Goal: Task Accomplishment & Management: Manage account settings

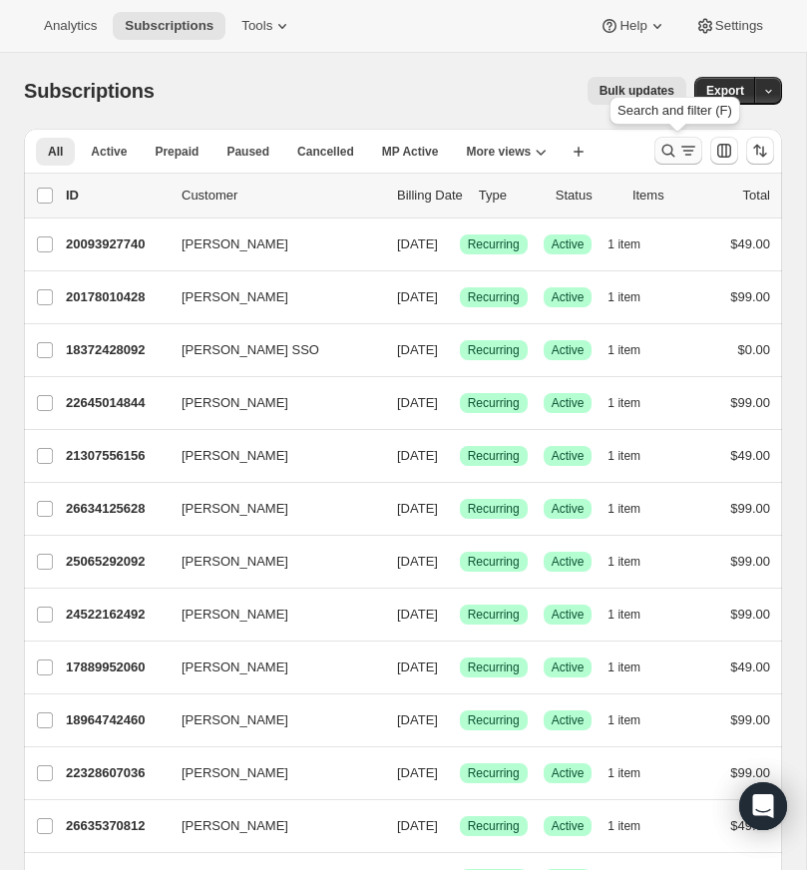
click at [668, 145] on icon "Search and filter results" at bounding box center [669, 151] width 20 height 20
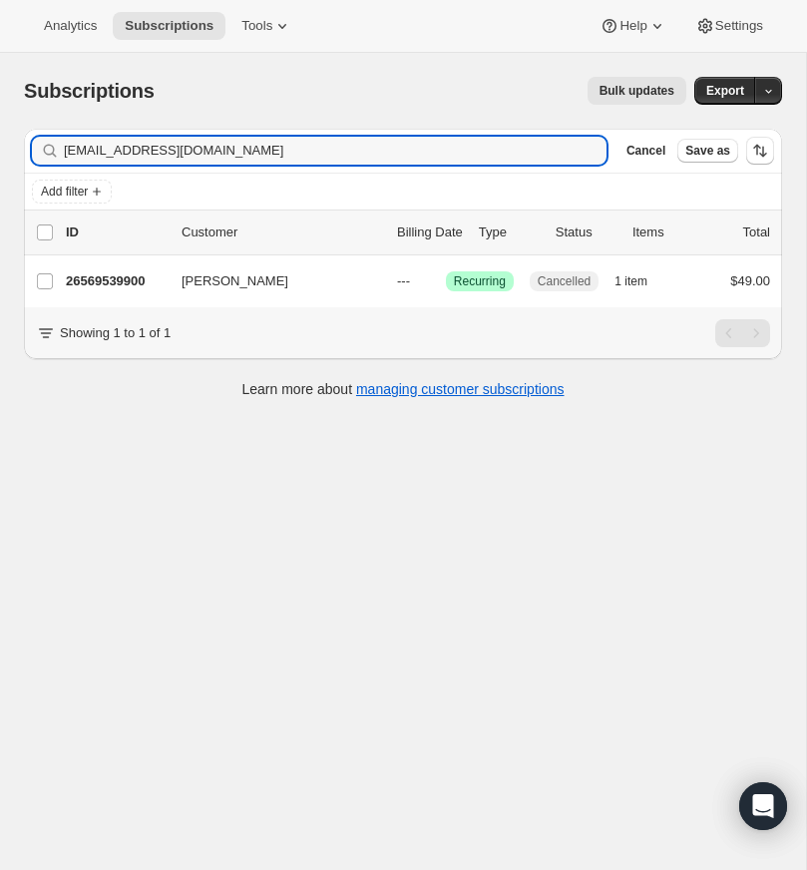
type input "[EMAIL_ADDRESS][DOMAIN_NAME]"
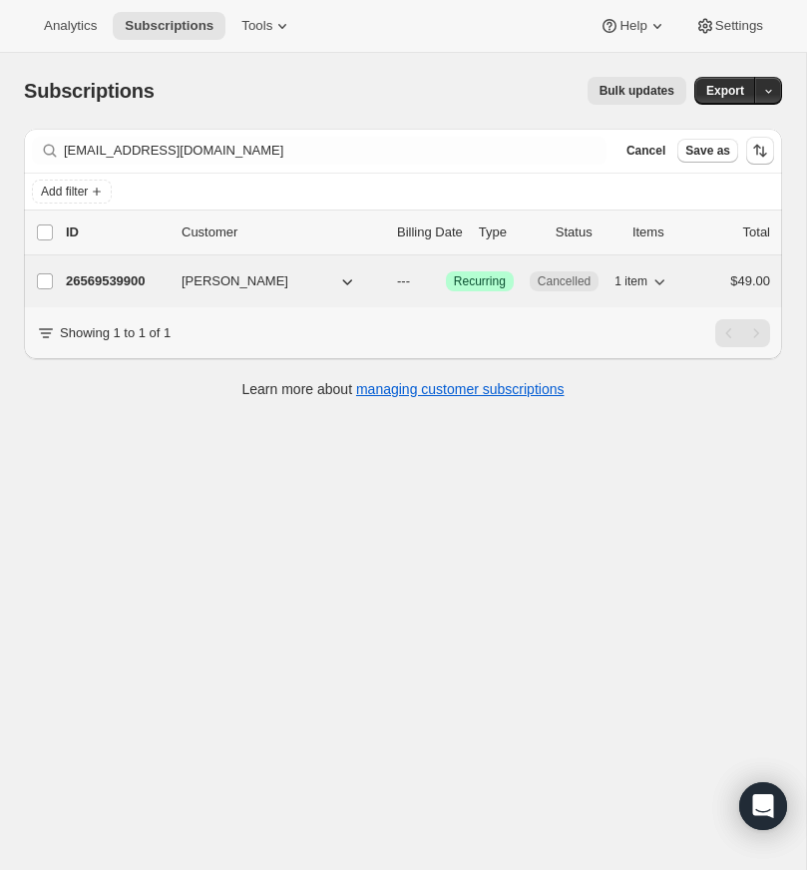
click at [102, 277] on p "26569539900" at bounding box center [116, 281] width 100 height 20
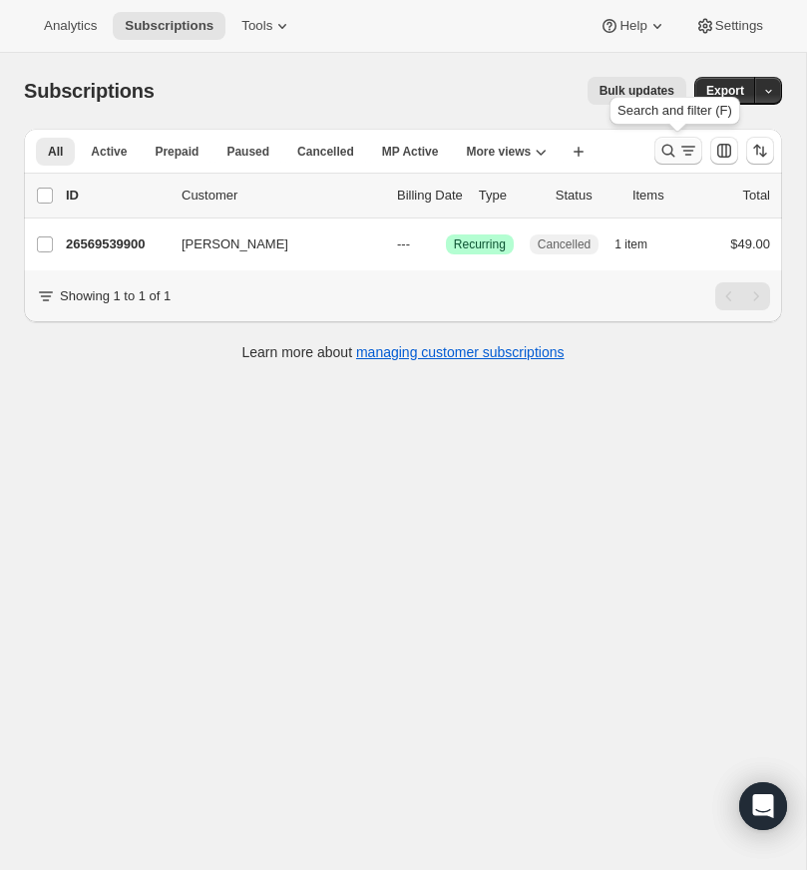
click at [665, 143] on icon "Search and filter results" at bounding box center [669, 151] width 20 height 20
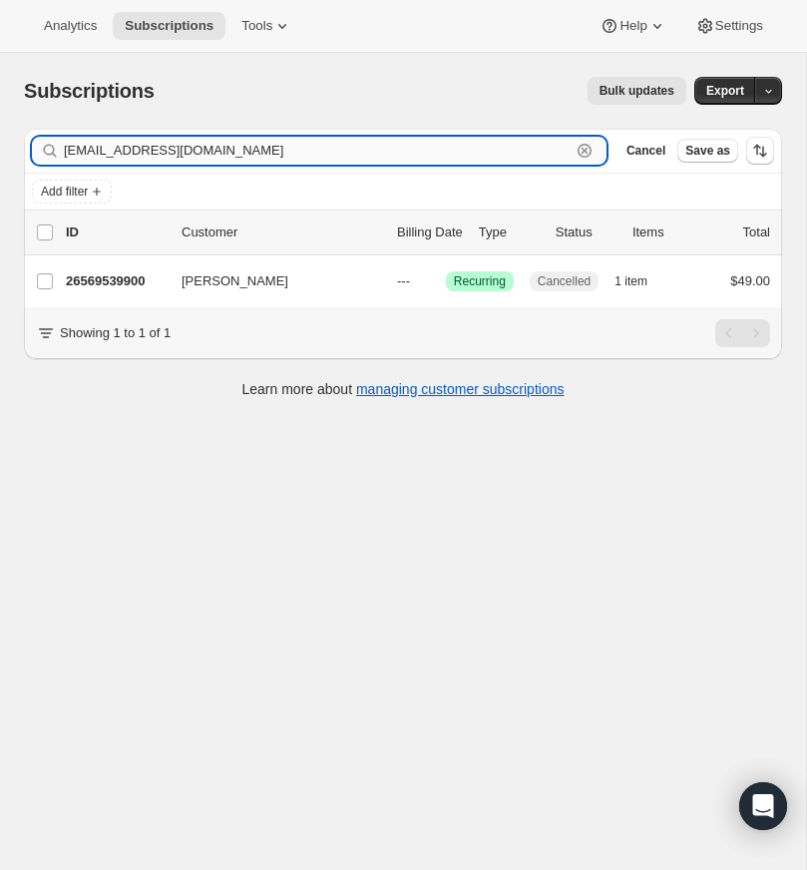
drag, startPoint x: 581, startPoint y: 147, endPoint x: 212, endPoint y: 160, distance: 369.4
click at [580, 147] on icon "button" at bounding box center [585, 151] width 20 height 20
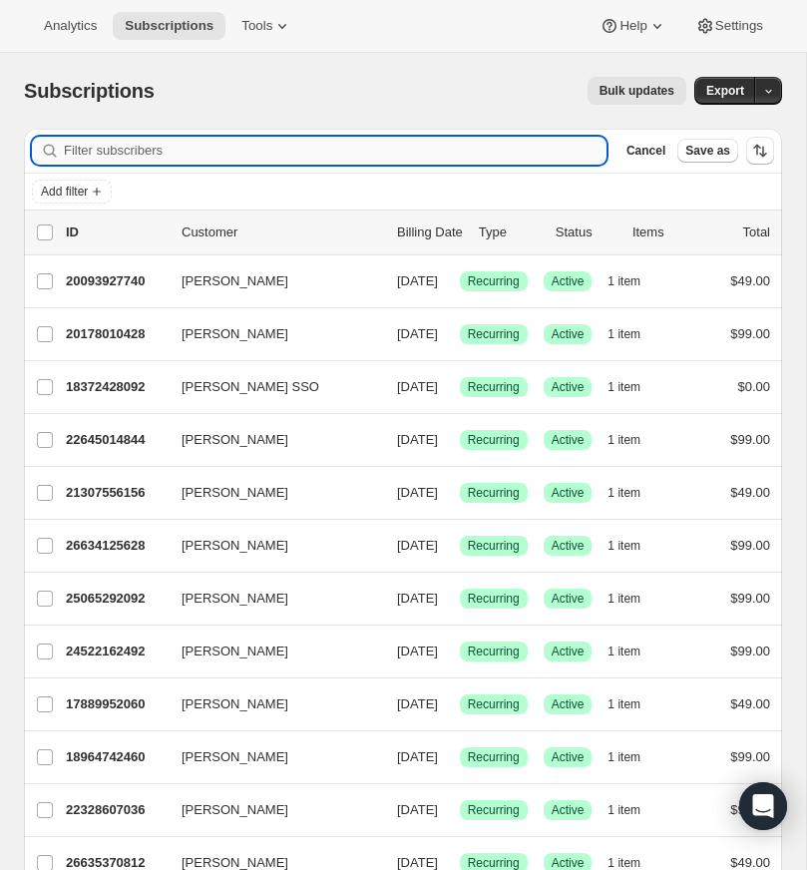
paste input "[EMAIL_ADDRESS][DOMAIN_NAME]"
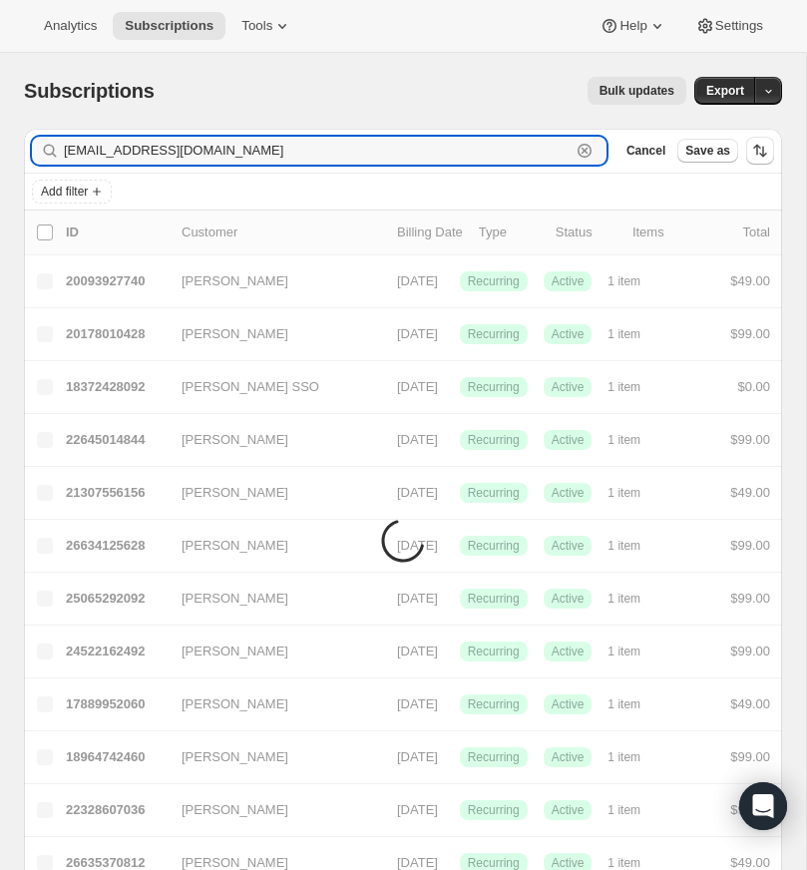
type input "[EMAIL_ADDRESS][DOMAIN_NAME]"
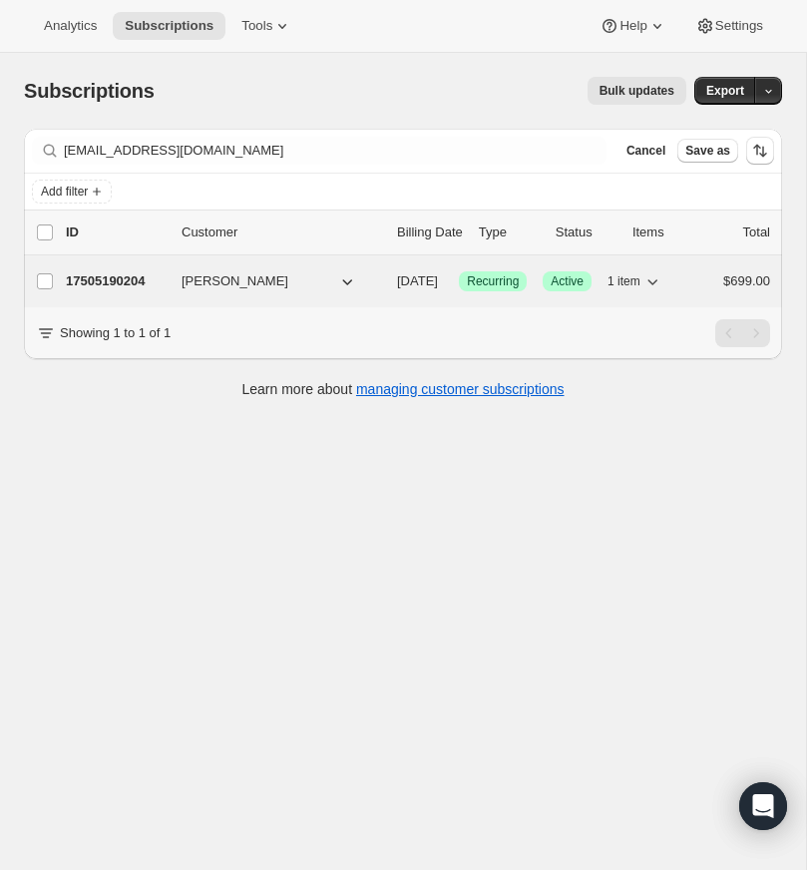
click at [113, 276] on p "17505190204" at bounding box center [116, 281] width 100 height 20
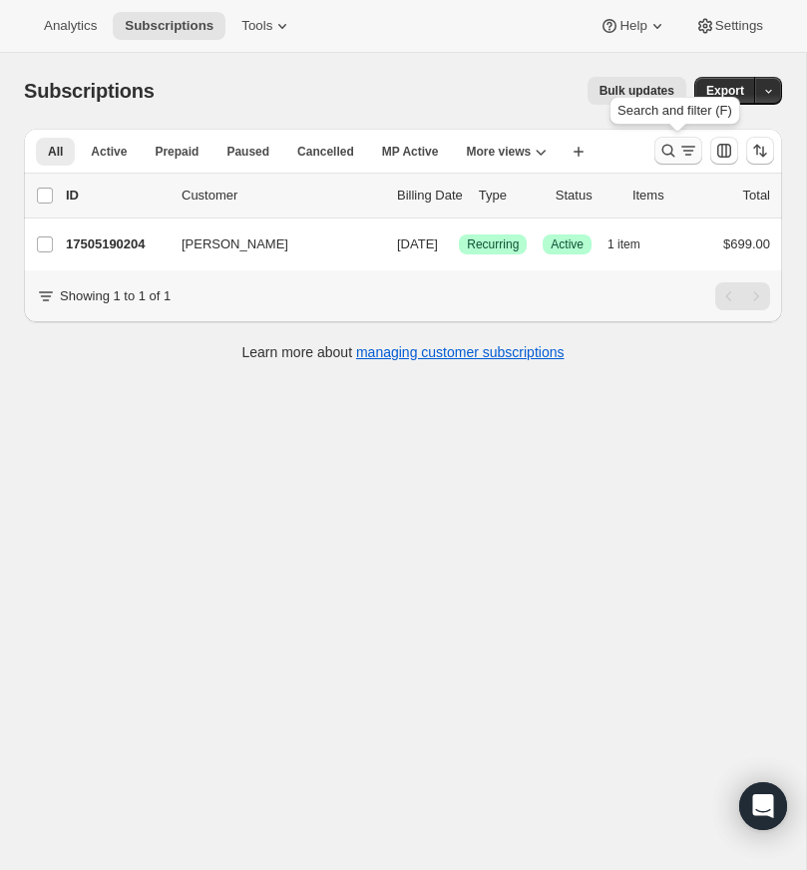
click at [664, 142] on icon "Search and filter results" at bounding box center [669, 151] width 20 height 20
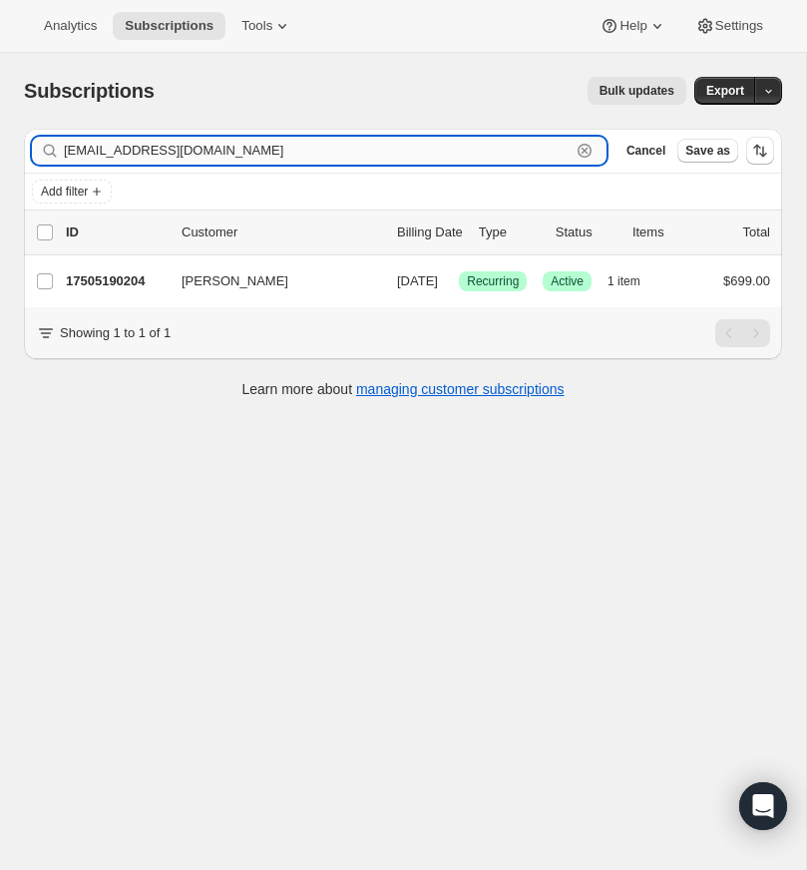
drag, startPoint x: 583, startPoint y: 148, endPoint x: 304, endPoint y: 143, distance: 278.4
click at [583, 148] on icon "button" at bounding box center [585, 151] width 20 height 20
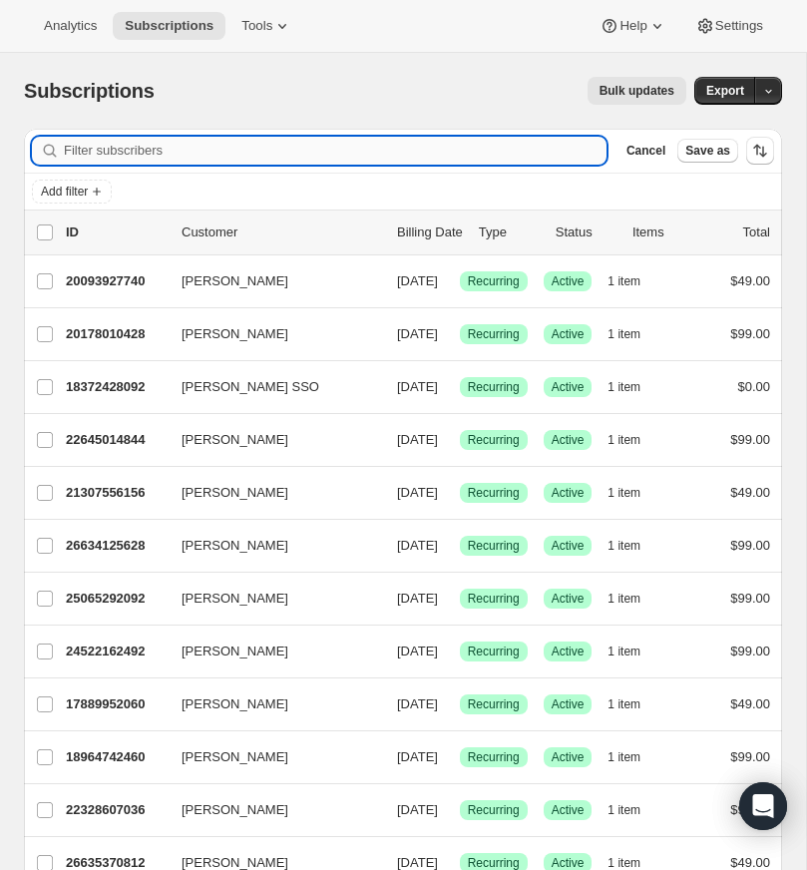
paste input "[EMAIL_ADDRESS][DOMAIN_NAME]"
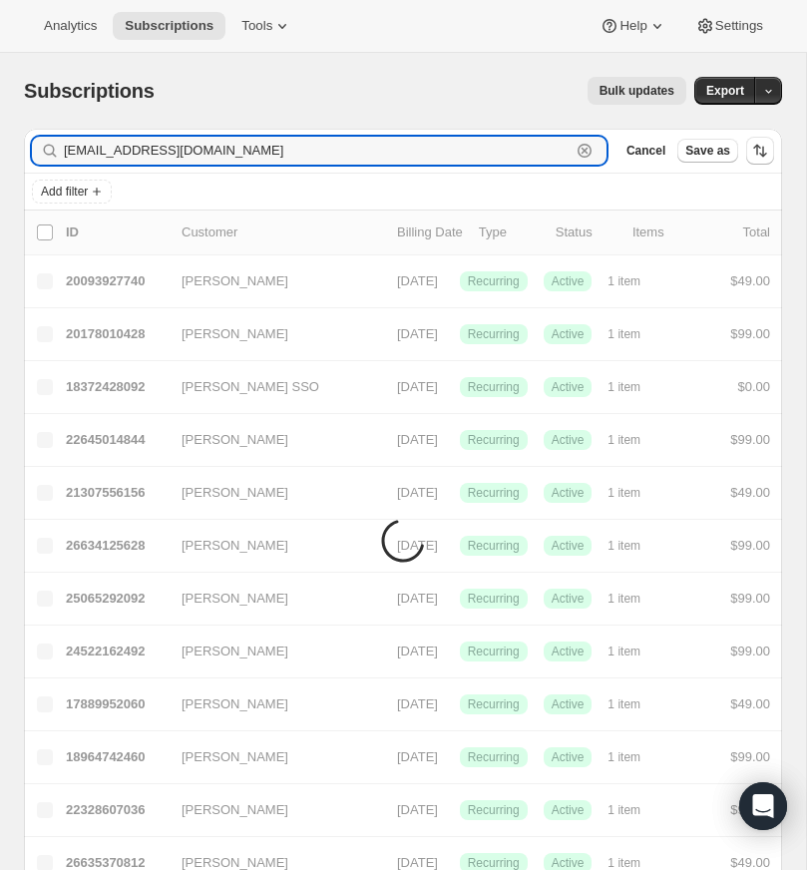
type input "[EMAIL_ADDRESS][DOMAIN_NAME]"
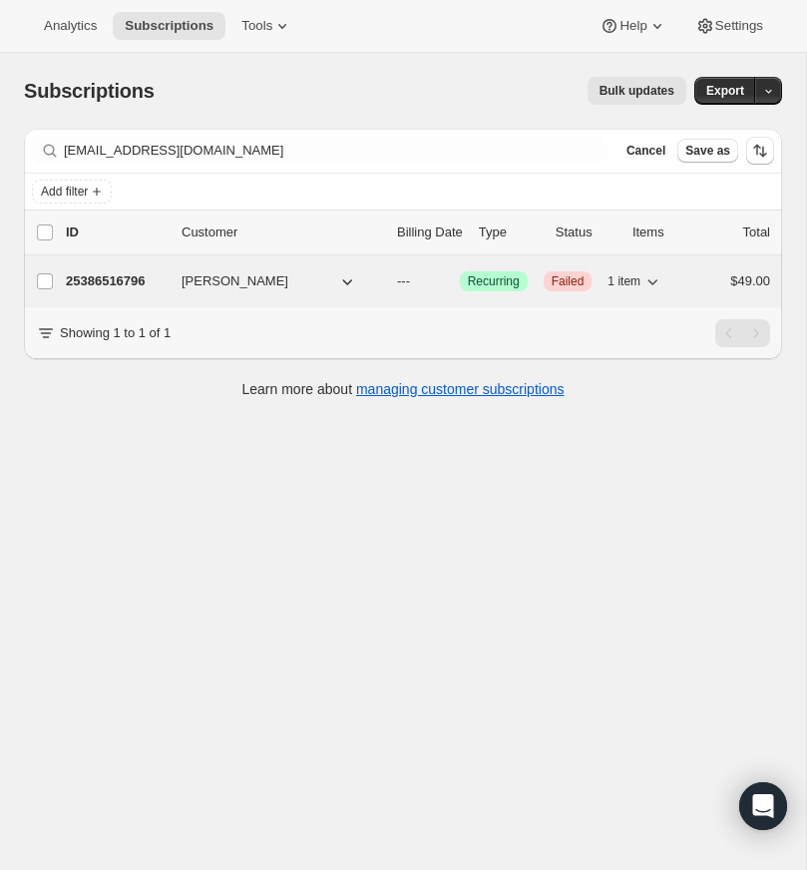
click at [111, 278] on p "25386516796" at bounding box center [116, 281] width 100 height 20
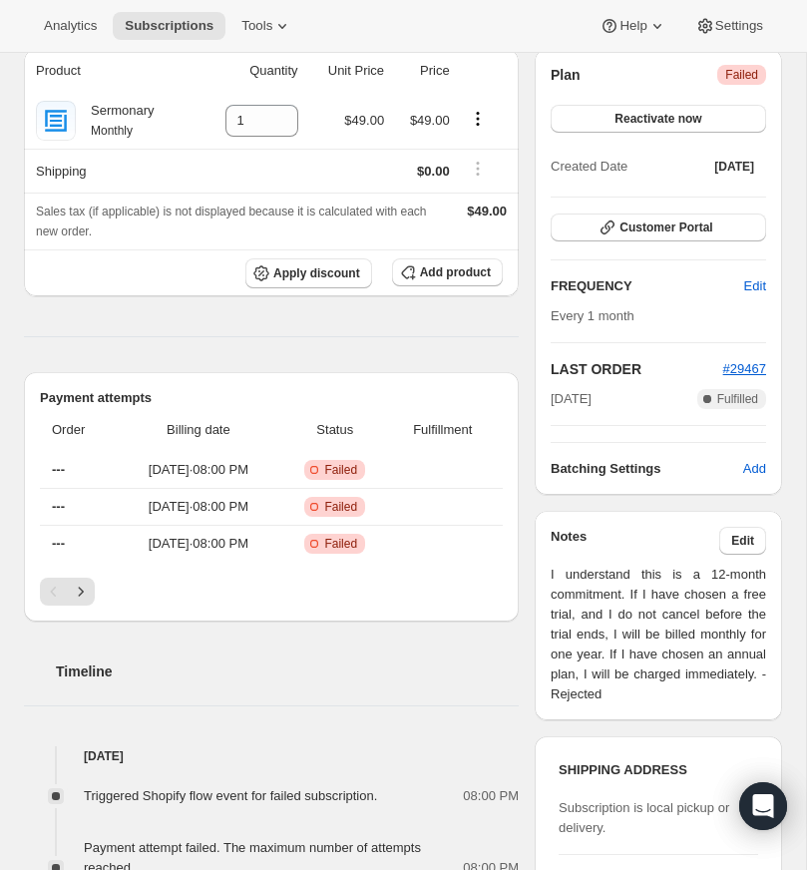
scroll to position [225, 0]
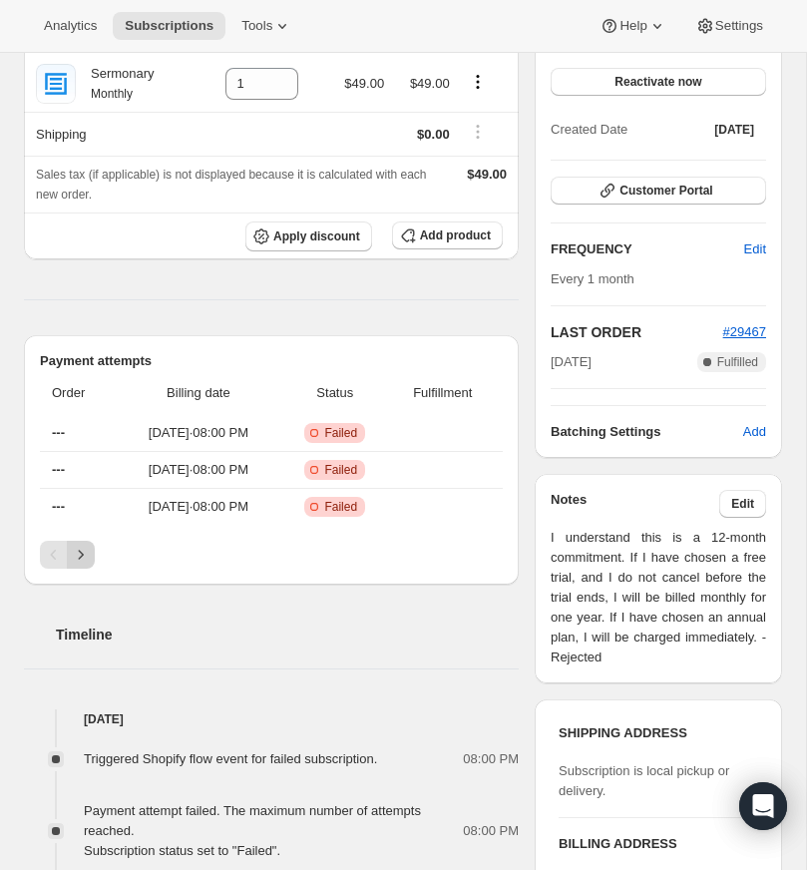
click at [78, 547] on icon "Next" at bounding box center [81, 555] width 20 height 20
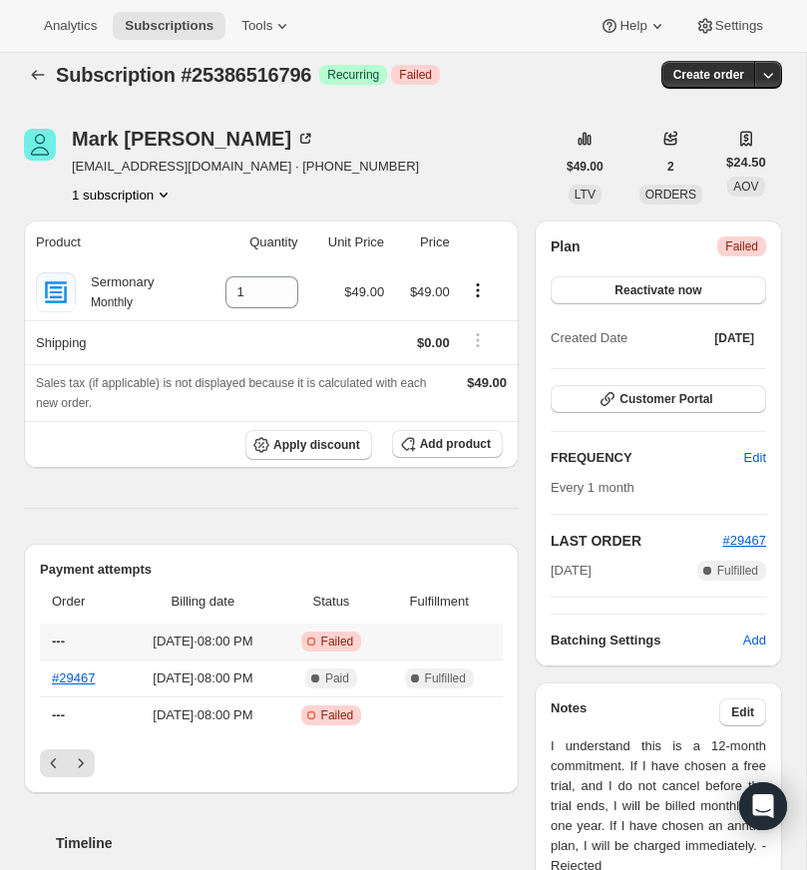
scroll to position [0, 0]
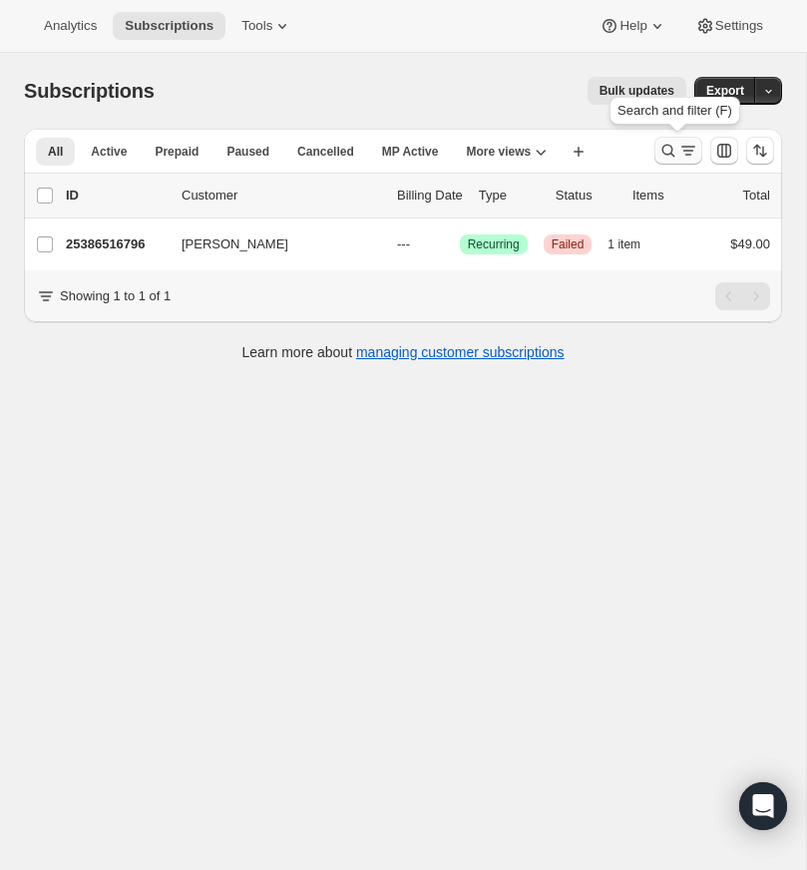
click at [665, 146] on icon "Search and filter results" at bounding box center [669, 151] width 20 height 20
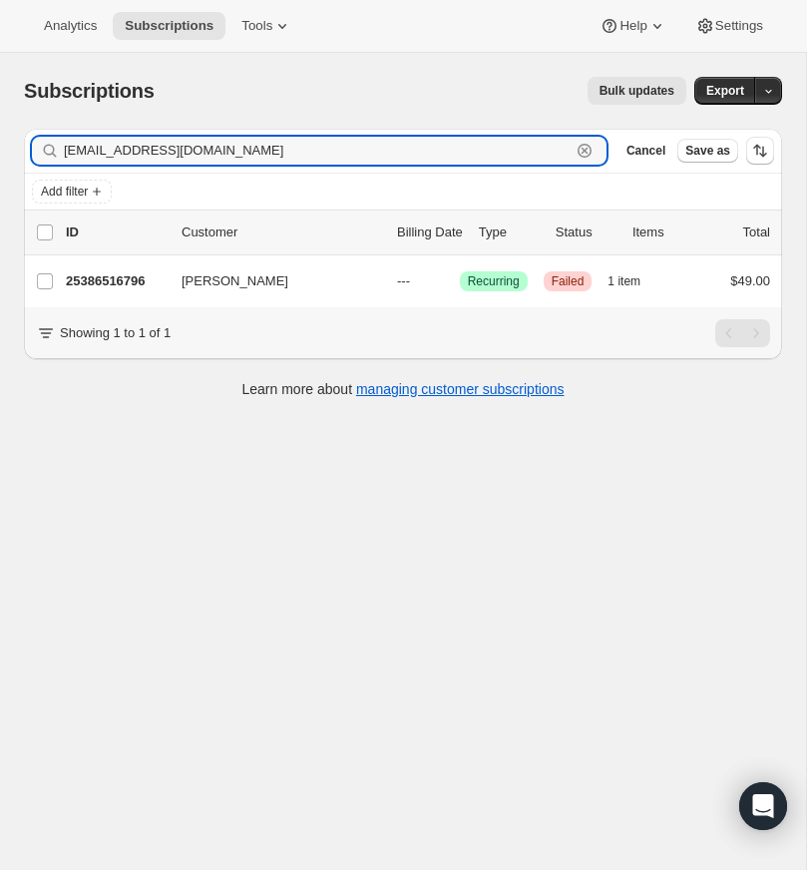
drag, startPoint x: 584, startPoint y: 146, endPoint x: 403, endPoint y: 138, distance: 180.8
click at [584, 146] on icon "button" at bounding box center [585, 151] width 20 height 20
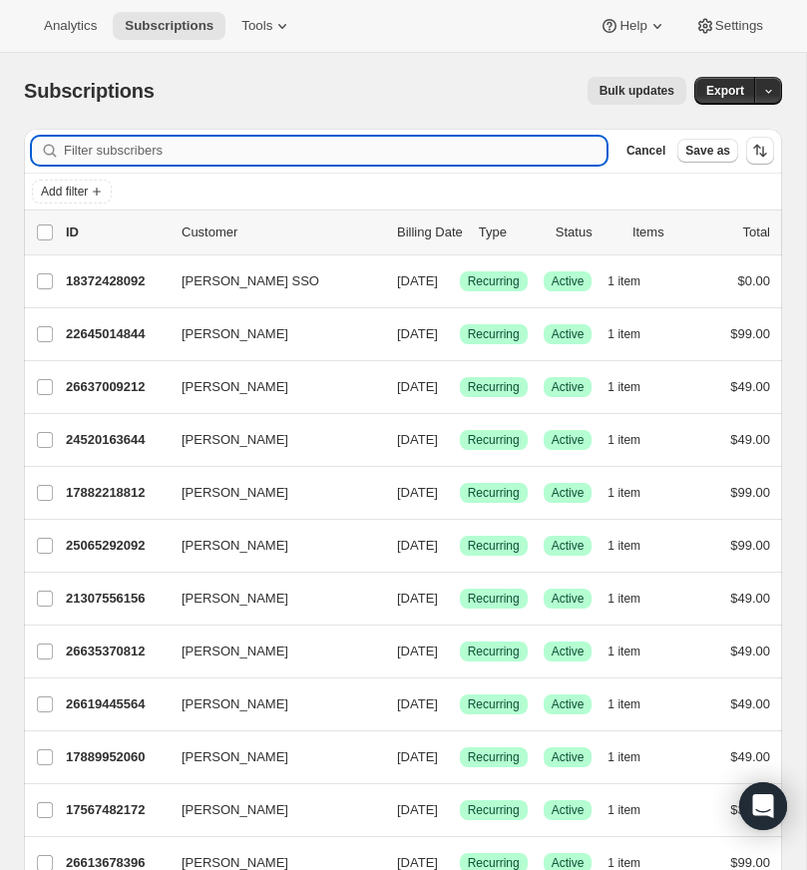
paste input "[EMAIL_ADDRESS][DOMAIN_NAME]"
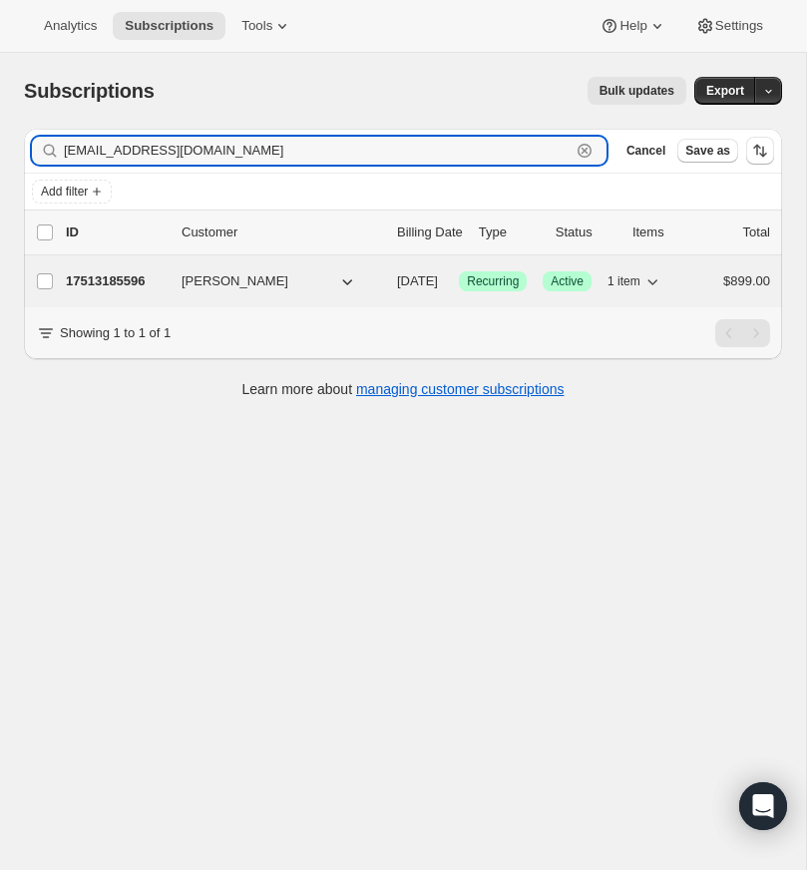
type input "[EMAIL_ADDRESS][DOMAIN_NAME]"
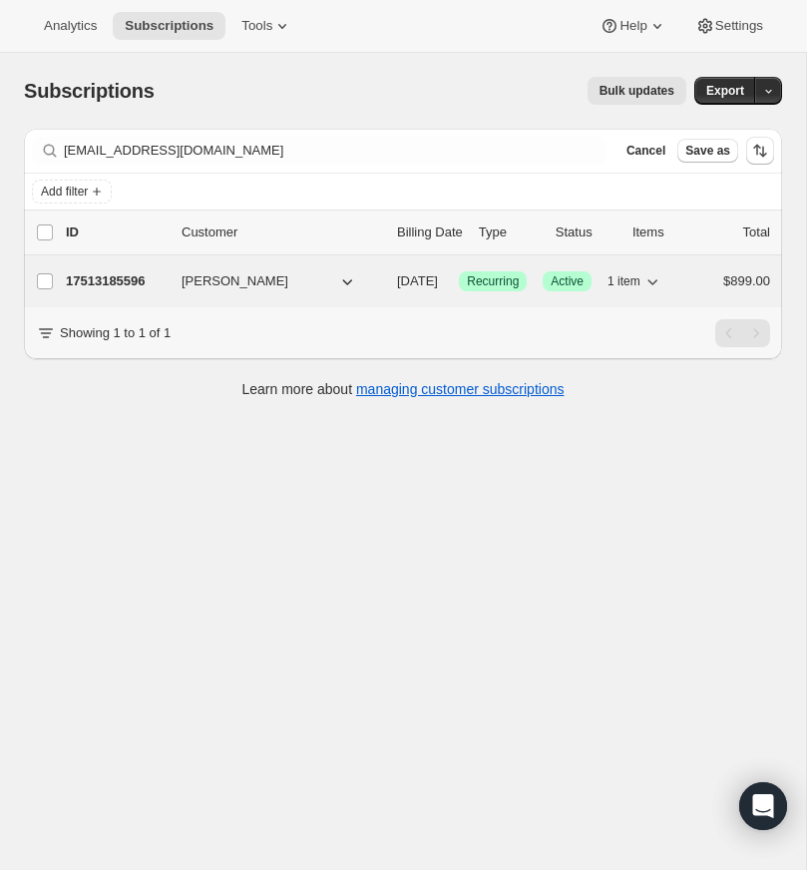
click at [112, 275] on p "17513185596" at bounding box center [116, 281] width 100 height 20
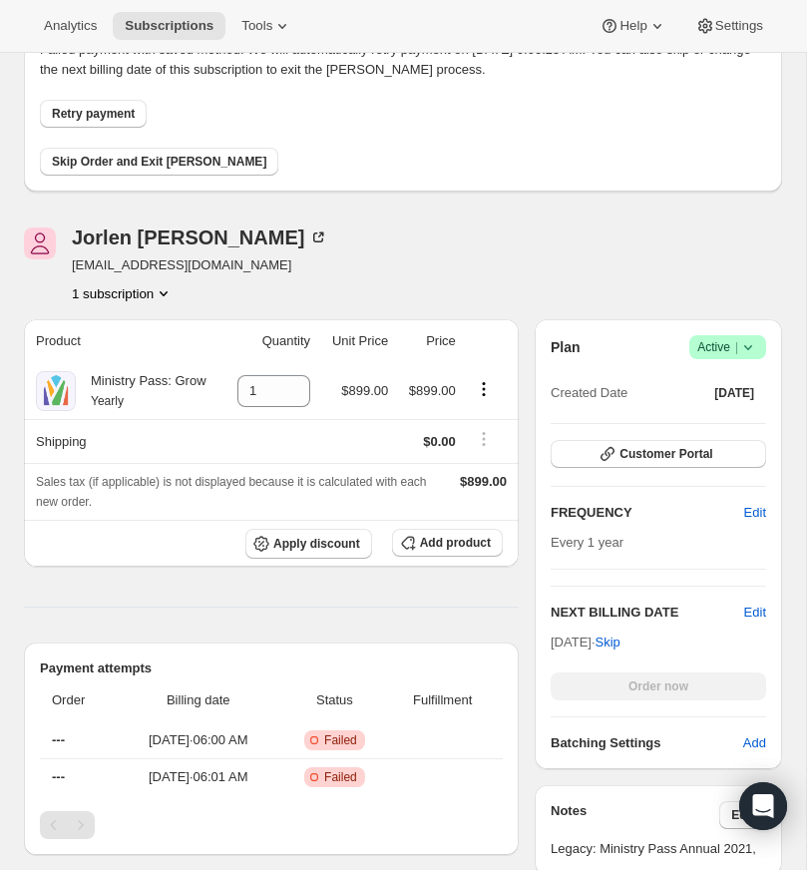
scroll to position [198, 0]
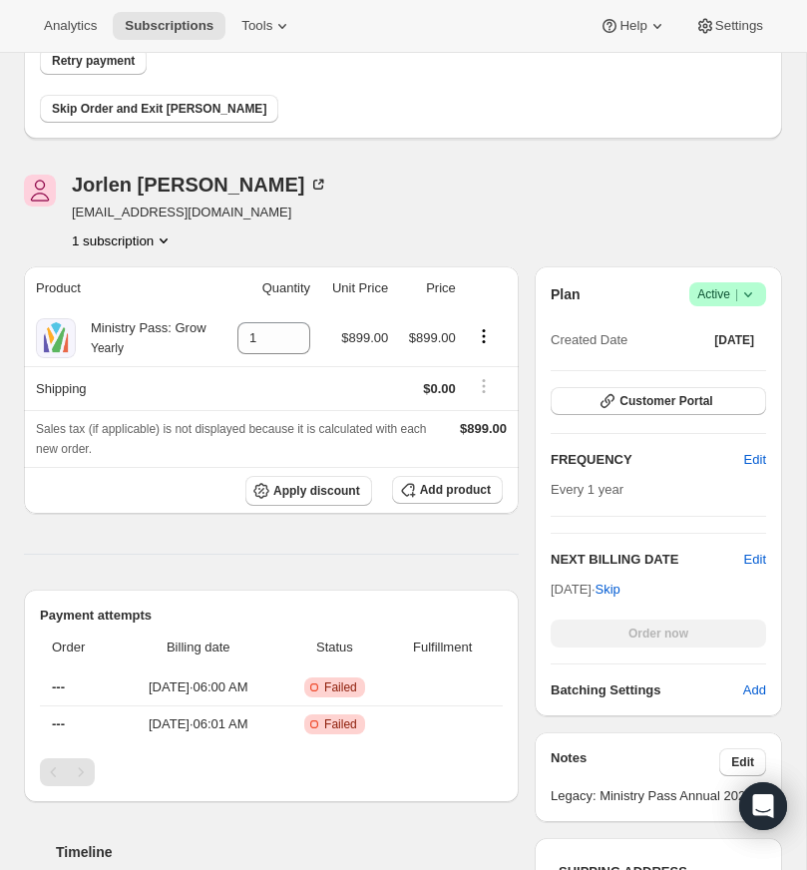
click at [747, 291] on icon at bounding box center [748, 294] width 20 height 20
click at [735, 364] on span "Cancel subscription" at bounding box center [722, 367] width 113 height 15
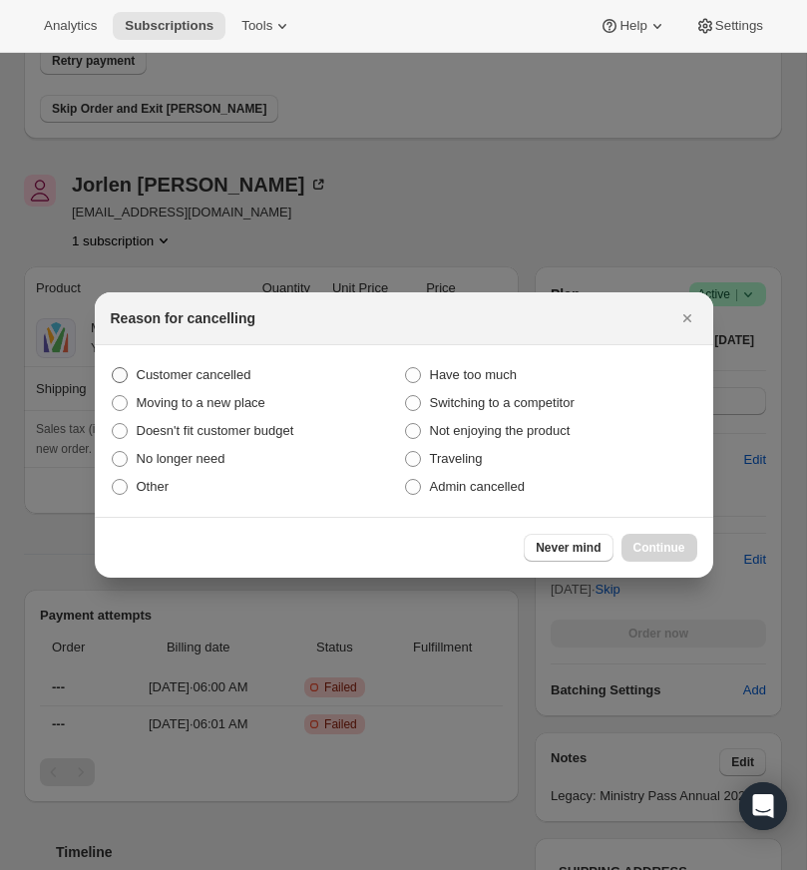
click at [120, 370] on span ":r1ig:" at bounding box center [120, 375] width 16 height 16
click at [113, 368] on input "Customer cancelled" at bounding box center [112, 367] width 1 height 1
radio input "true"
click at [654, 540] on span "Continue" at bounding box center [660, 548] width 52 height 16
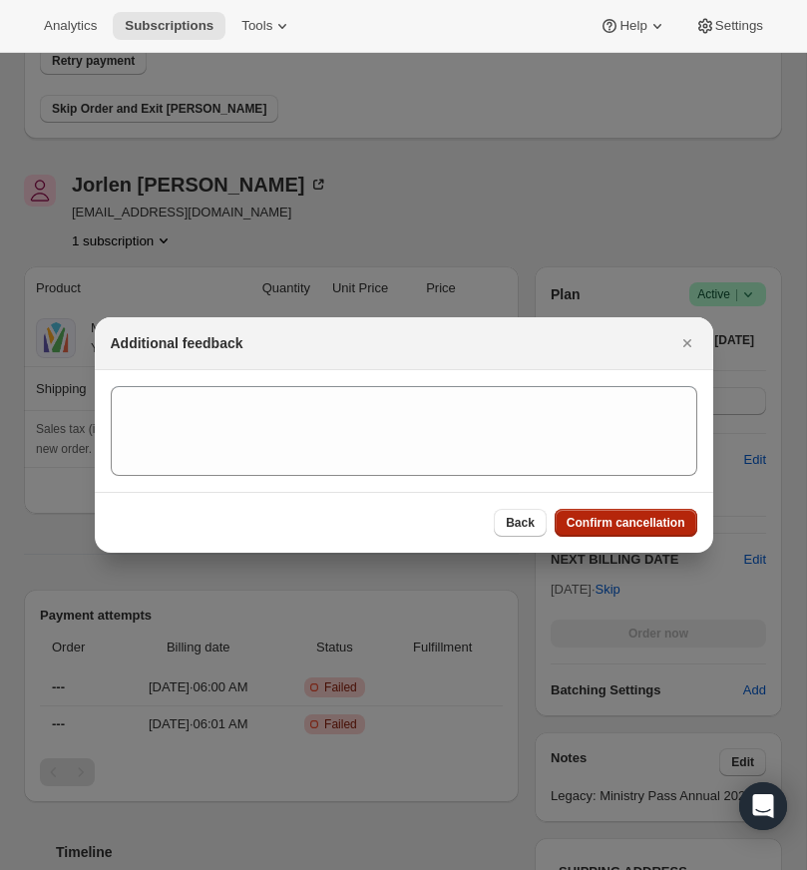
click at [632, 524] on span "Confirm cancellation" at bounding box center [626, 523] width 119 height 16
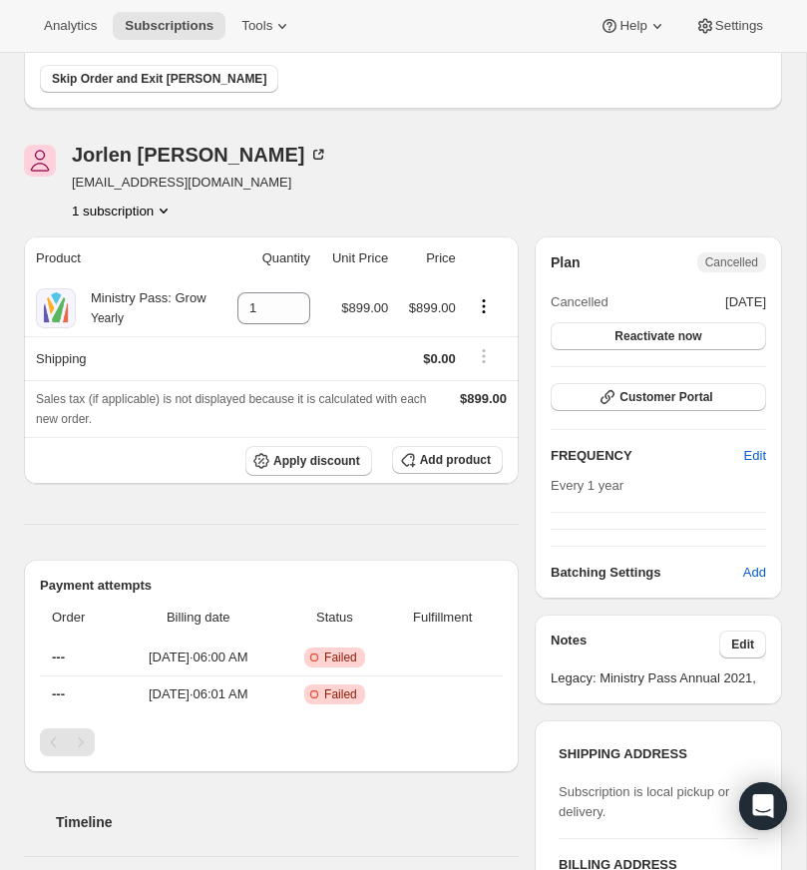
scroll to position [327, 0]
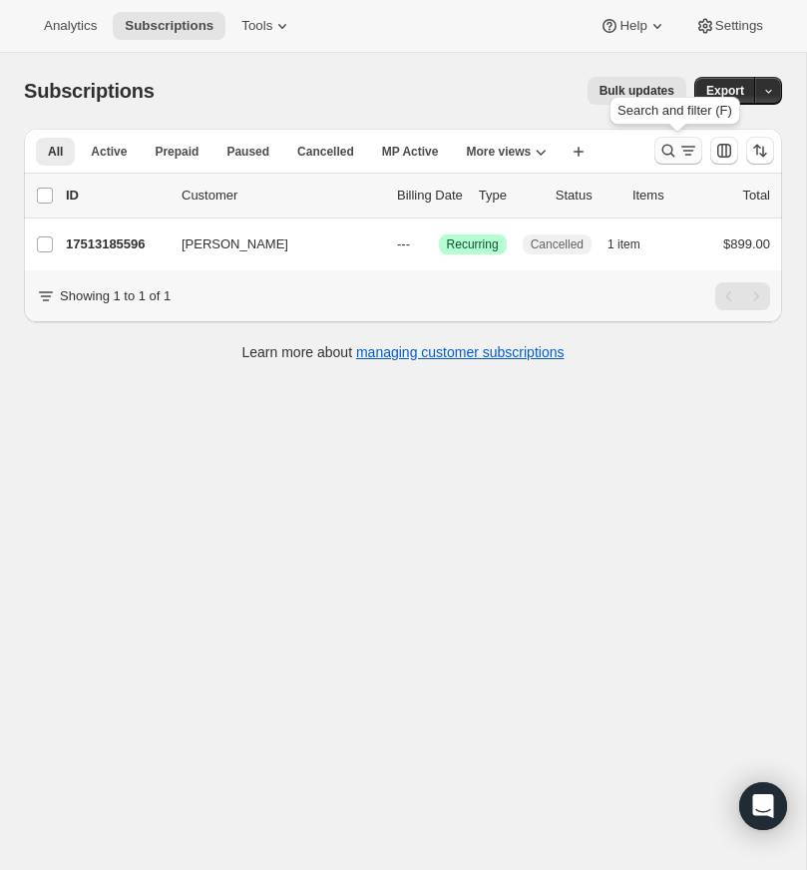
click at [666, 148] on icon "Search and filter results" at bounding box center [669, 151] width 20 height 20
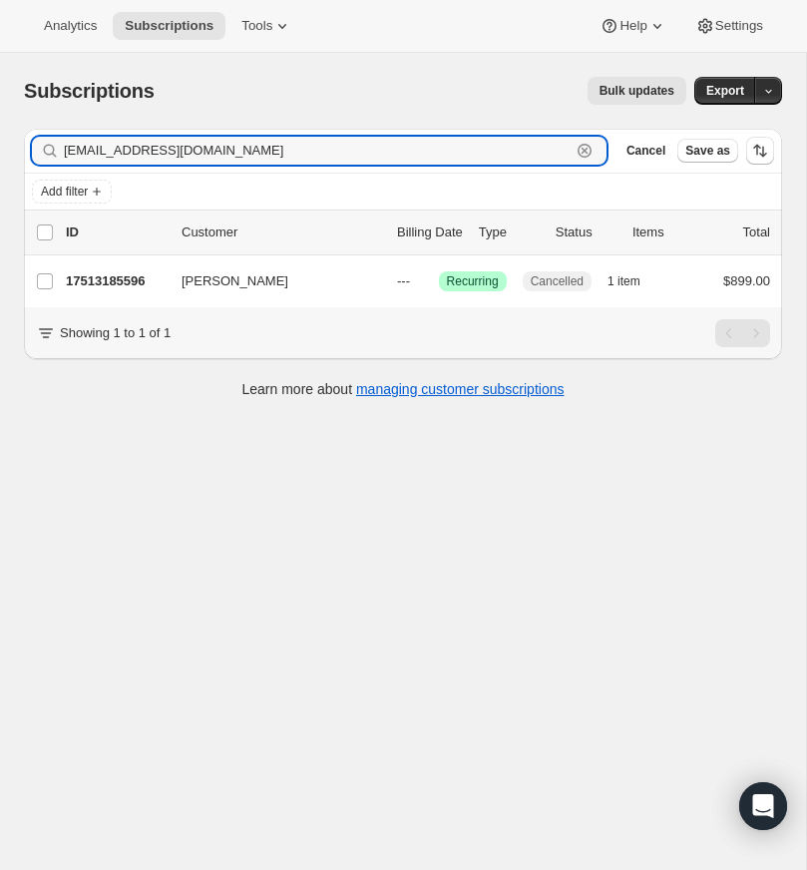
drag, startPoint x: 573, startPoint y: 147, endPoint x: 490, endPoint y: 144, distance: 82.9
click at [573, 147] on div "[EMAIL_ADDRESS][DOMAIN_NAME] Clear" at bounding box center [319, 151] width 575 height 28
drag, startPoint x: 585, startPoint y: 147, endPoint x: 127, endPoint y: 130, distance: 458.3
click at [585, 147] on icon "button" at bounding box center [585, 151] width 20 height 20
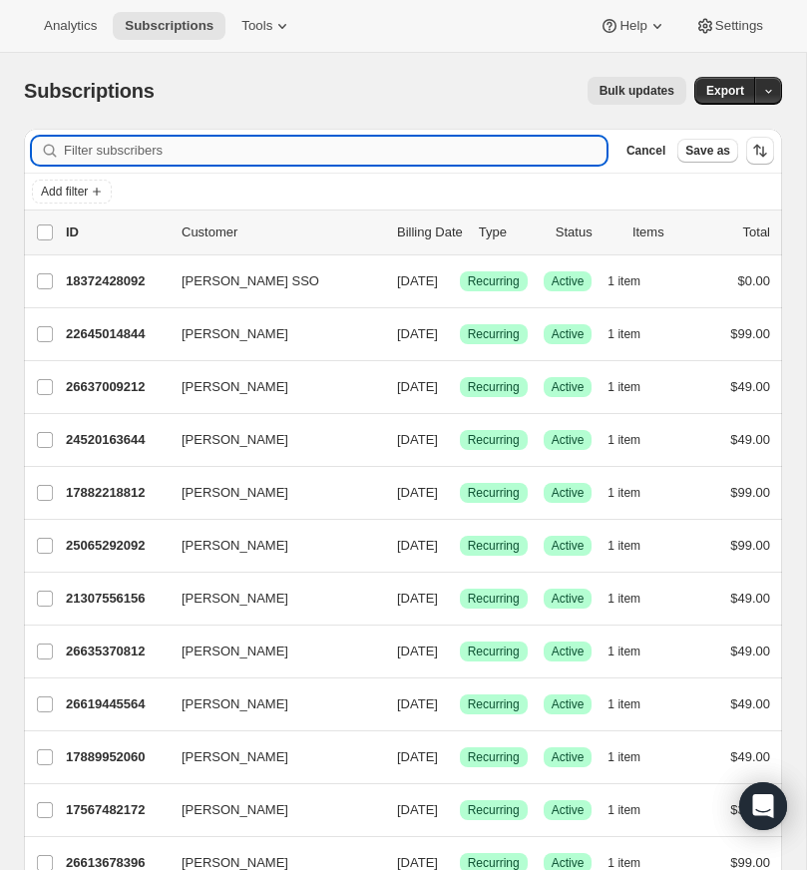
paste input "[EMAIL_ADDRESS][DOMAIN_NAME]"
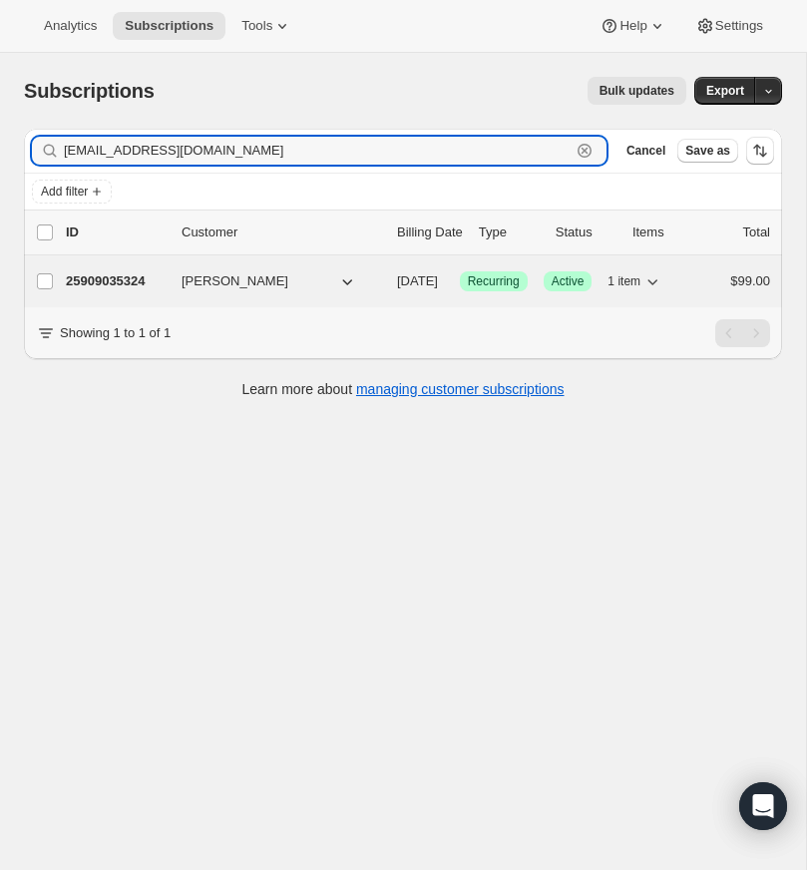
type input "[EMAIL_ADDRESS][DOMAIN_NAME]"
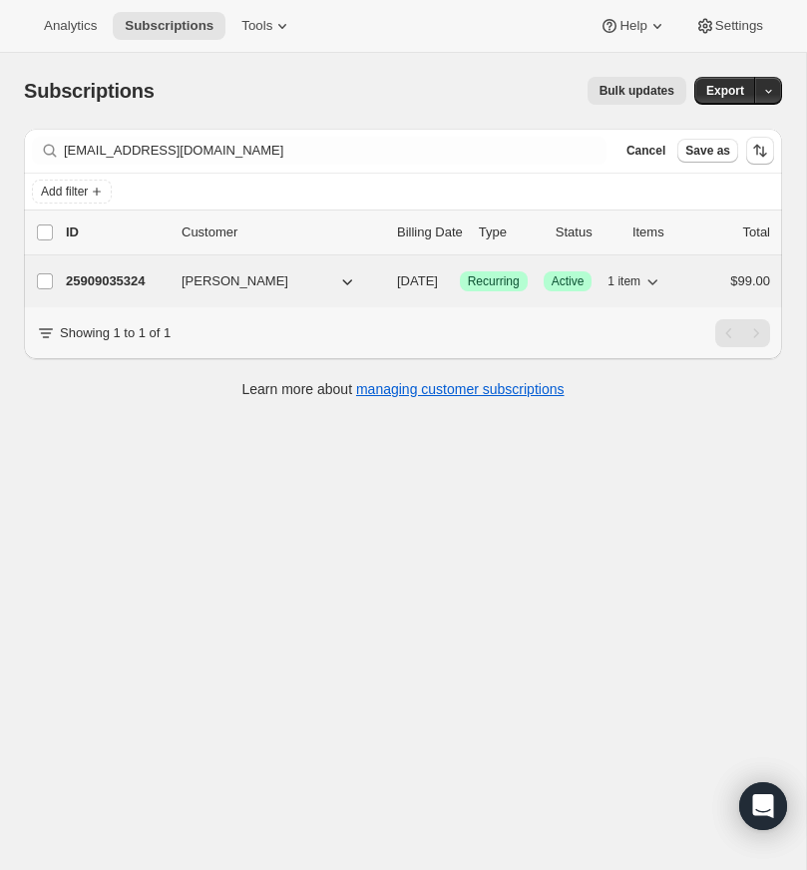
click at [112, 278] on p "25909035324" at bounding box center [116, 281] width 100 height 20
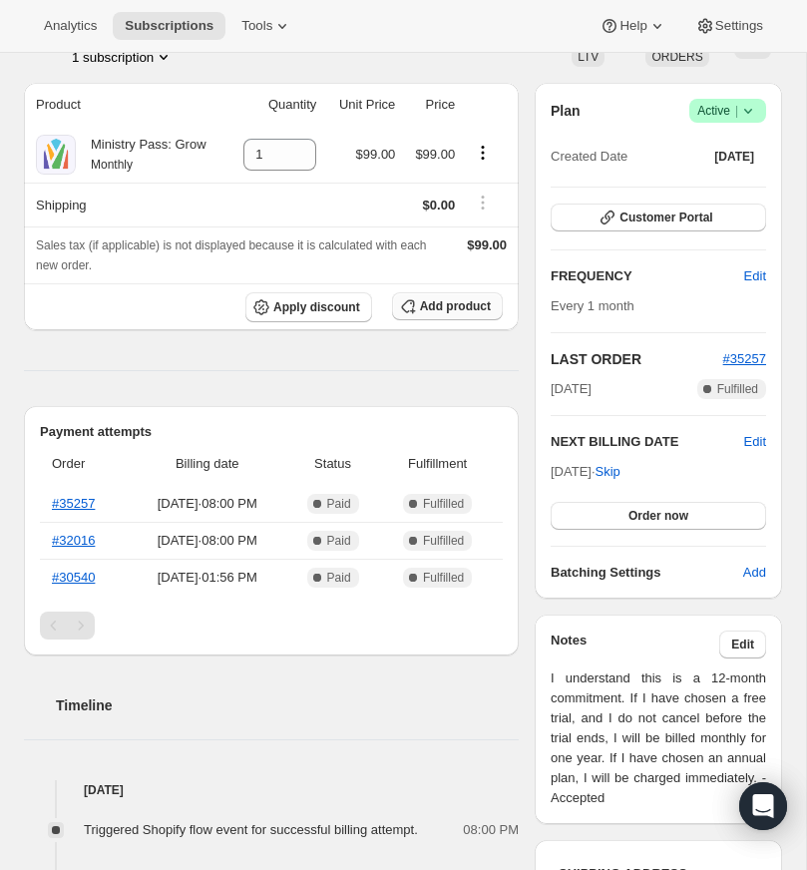
scroll to position [62, 0]
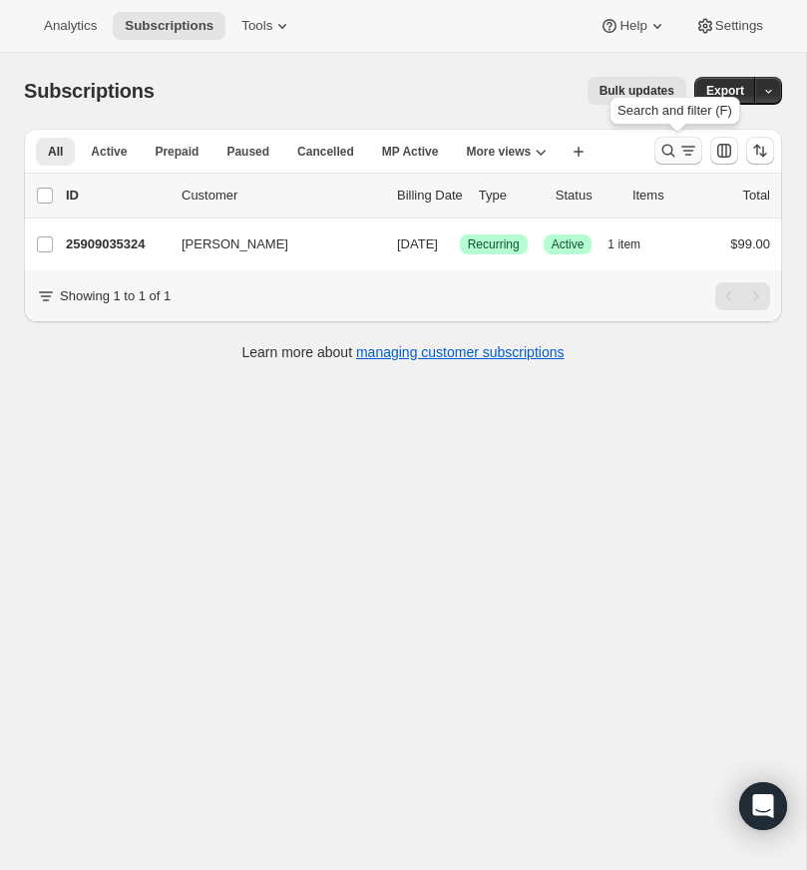
click at [669, 145] on icon "Search and filter results" at bounding box center [669, 151] width 20 height 20
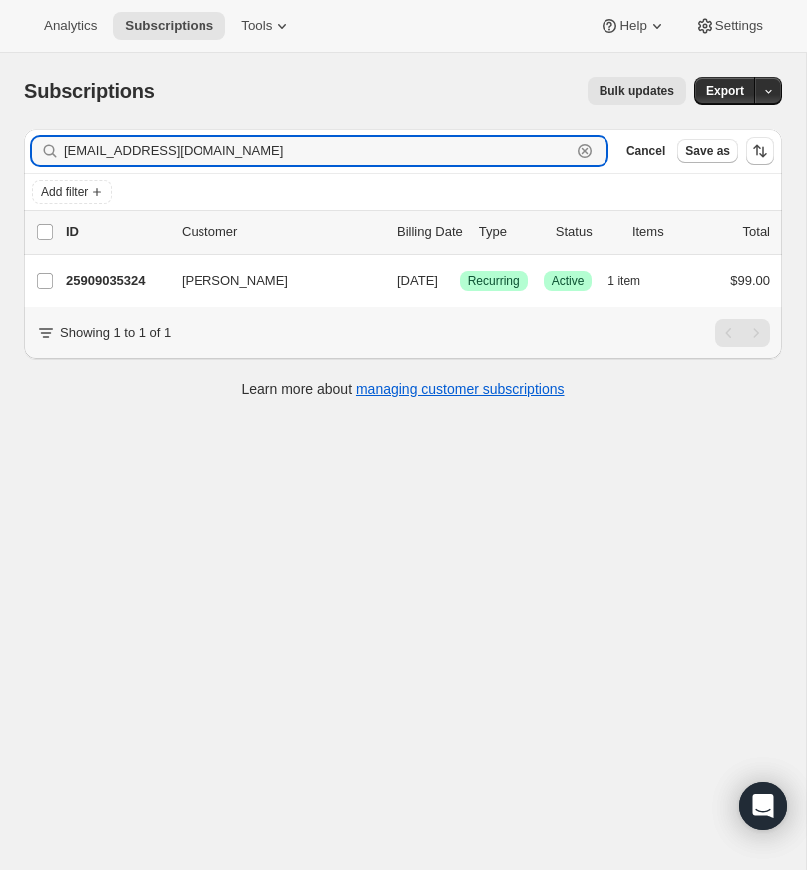
drag, startPoint x: 584, startPoint y: 148, endPoint x: 235, endPoint y: 171, distance: 349.0
click at [582, 147] on icon "button" at bounding box center [585, 151] width 20 height 20
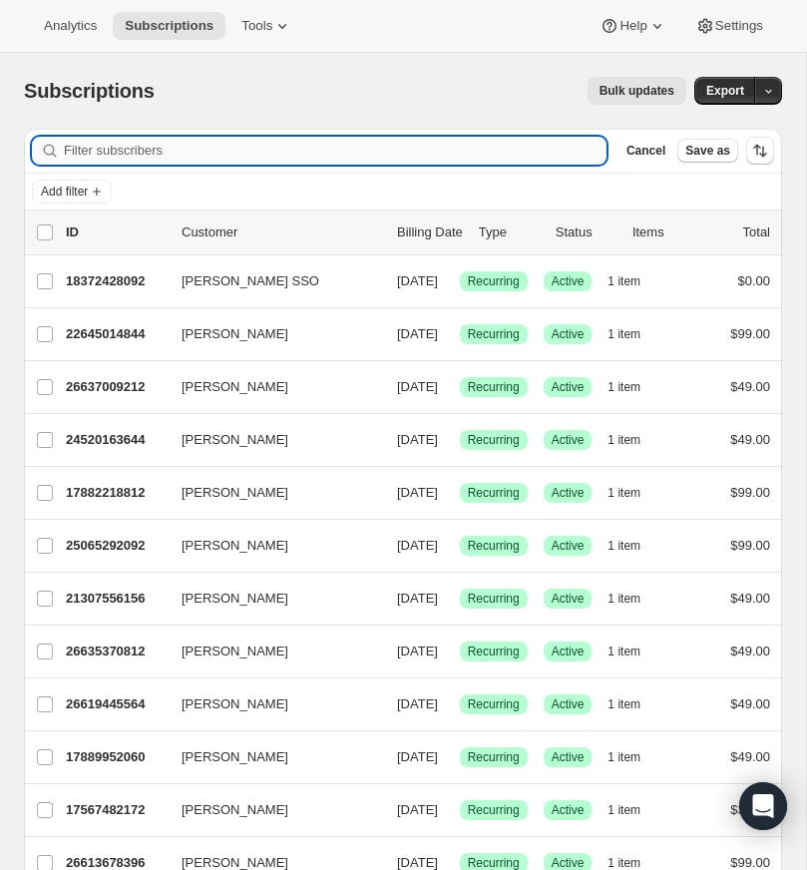
paste input "[EMAIL_ADDRESS][DOMAIN_NAME]"
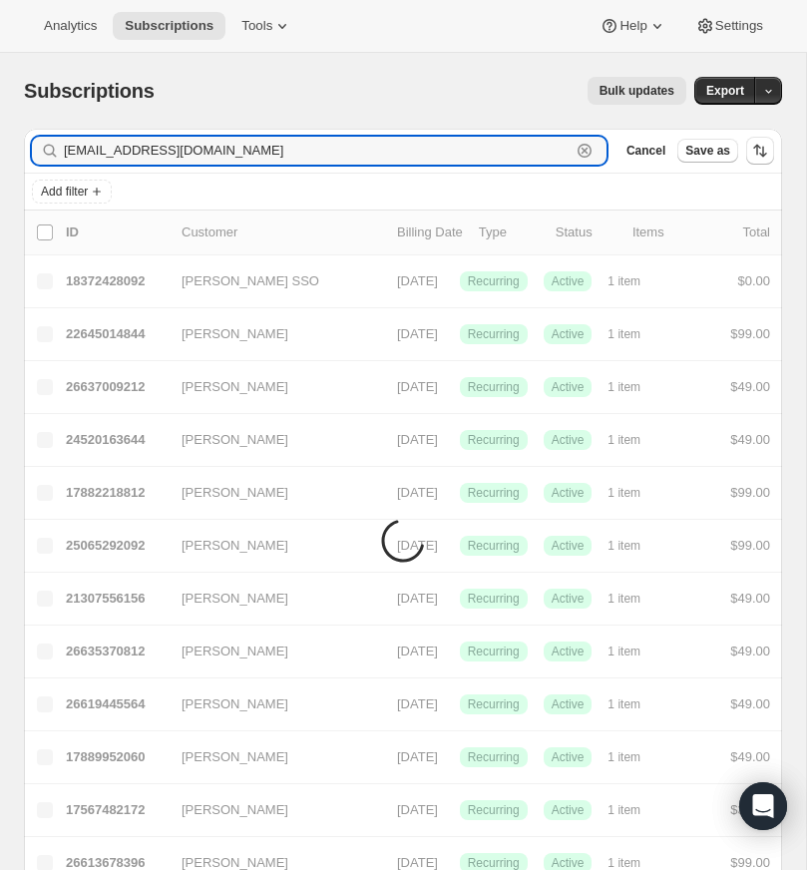
type input "[EMAIL_ADDRESS][DOMAIN_NAME]"
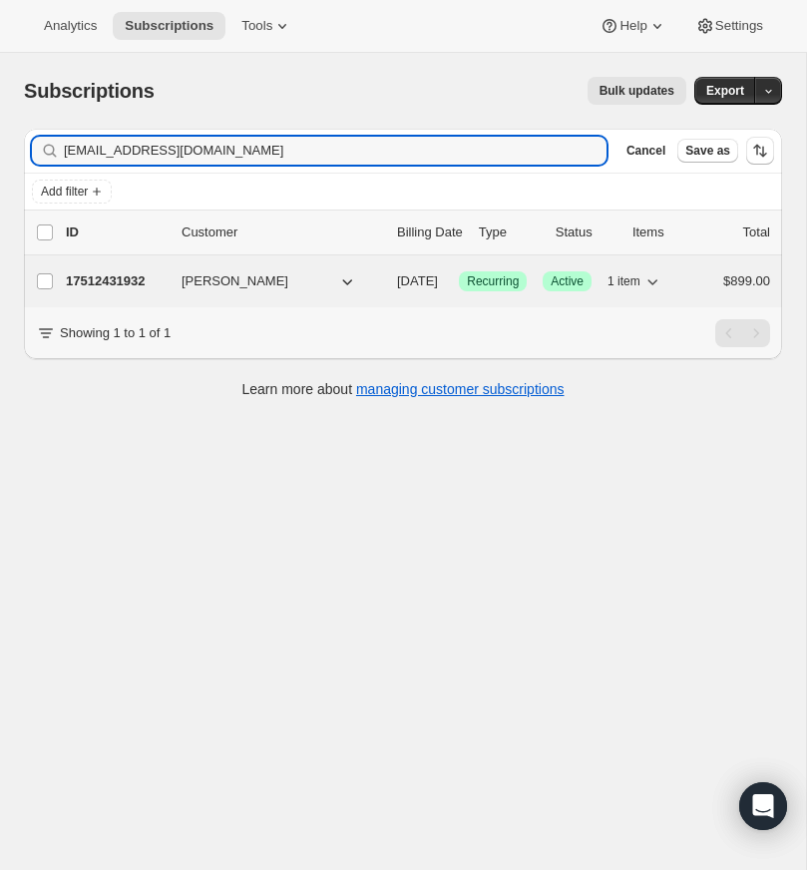
click at [115, 278] on p "17512431932" at bounding box center [116, 281] width 100 height 20
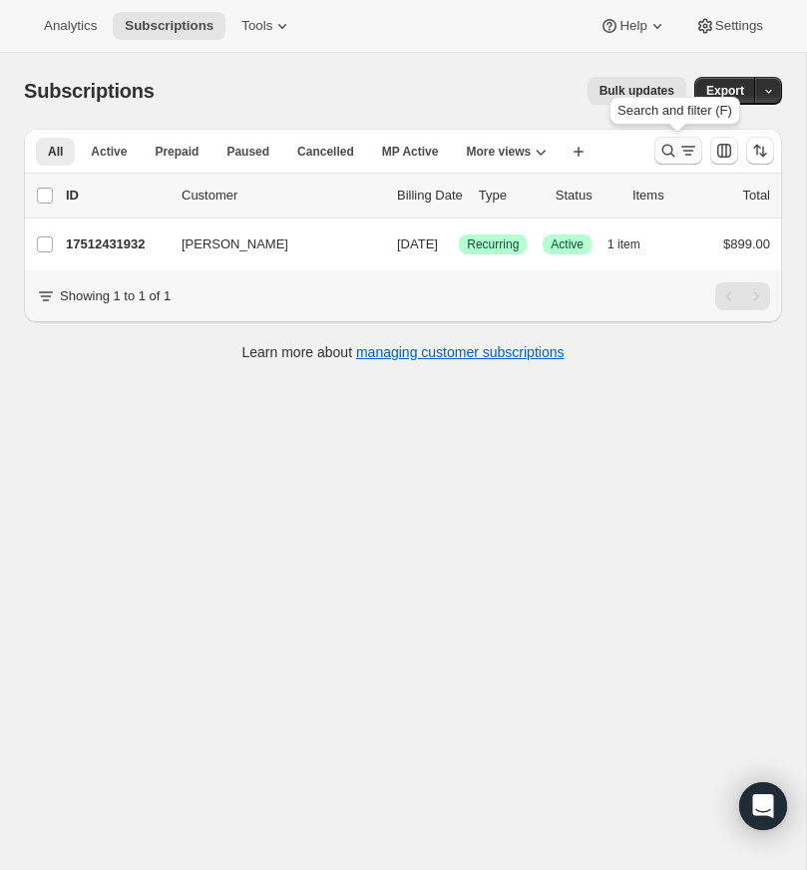
click at [666, 142] on icon "Search and filter results" at bounding box center [669, 151] width 20 height 20
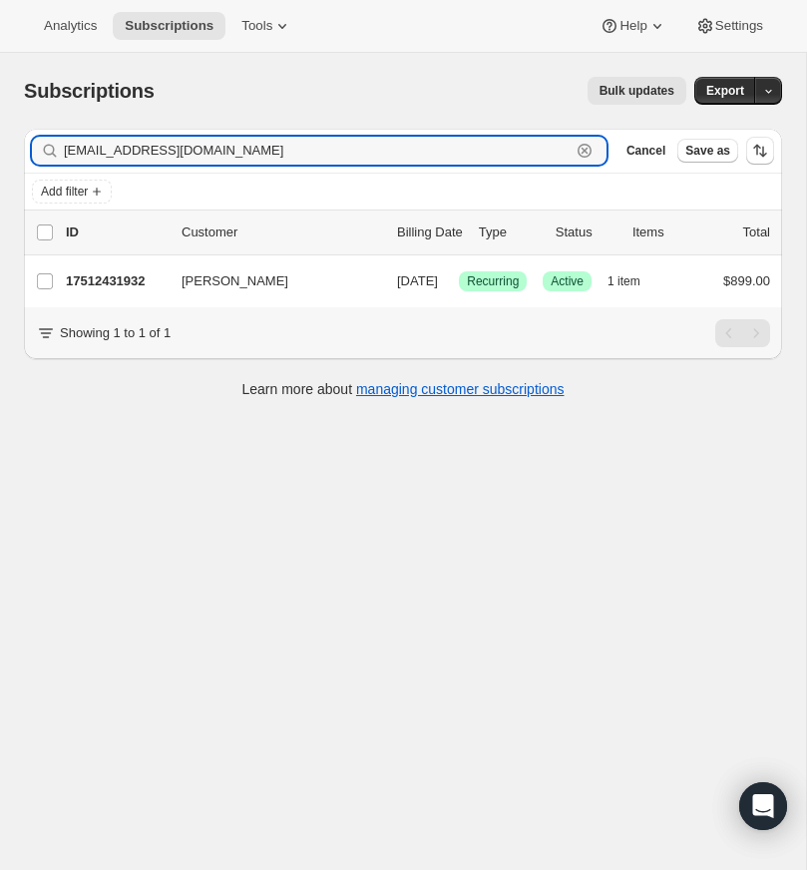
drag, startPoint x: 583, startPoint y: 147, endPoint x: 482, endPoint y: 140, distance: 101.0
click at [583, 147] on icon "button" at bounding box center [585, 151] width 20 height 20
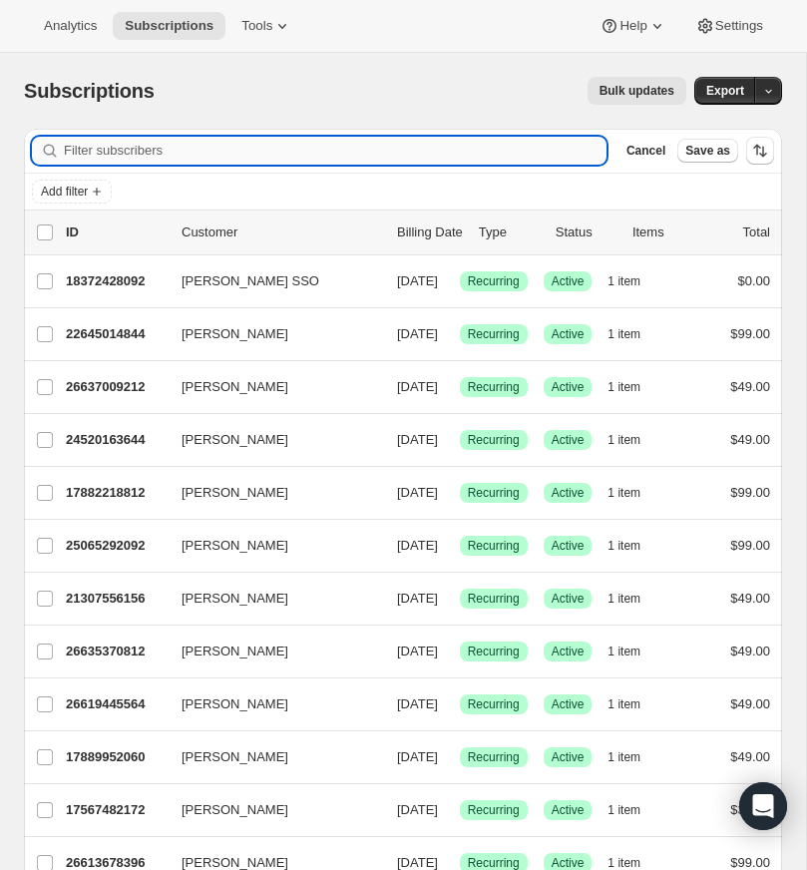
paste input "[PERSON_NAME][EMAIL_ADDRESS][PERSON_NAME][DOMAIN_NAME]"
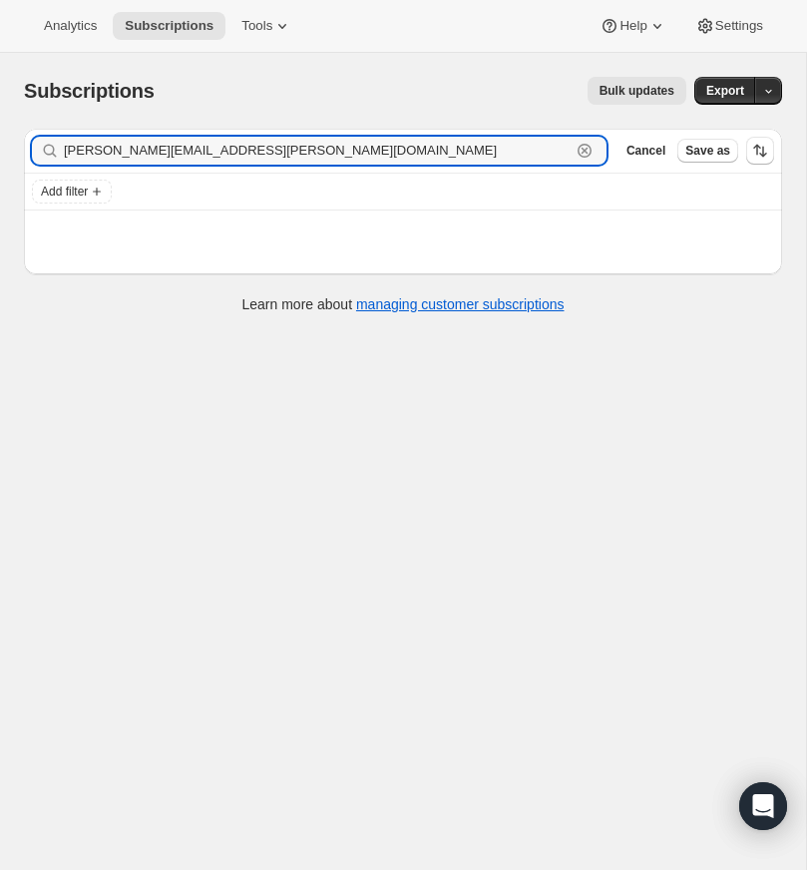
type input "[PERSON_NAME][EMAIL_ADDRESS][PERSON_NAME][DOMAIN_NAME]"
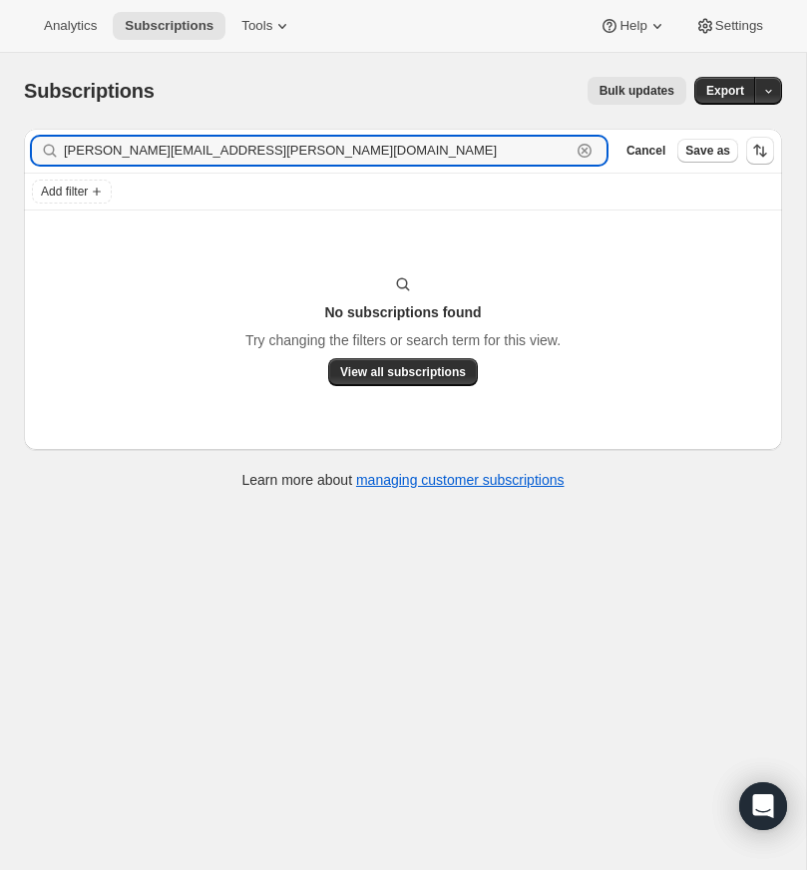
drag, startPoint x: 262, startPoint y: 152, endPoint x: 49, endPoint y: 152, distance: 213.5
click at [49, 152] on div "[PERSON_NAME][EMAIL_ADDRESS][PERSON_NAME][DOMAIN_NAME] Clear" at bounding box center [319, 151] width 575 height 28
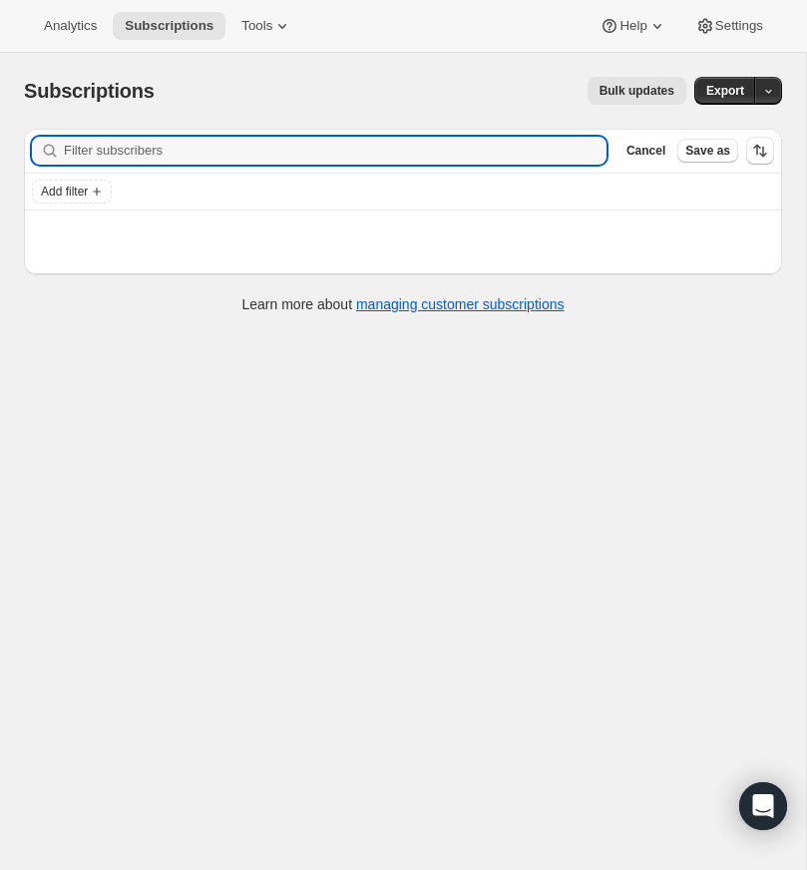
paste input "[EMAIL_ADDRESS][DOMAIN_NAME]"
type input "[EMAIL_ADDRESS][DOMAIN_NAME]"
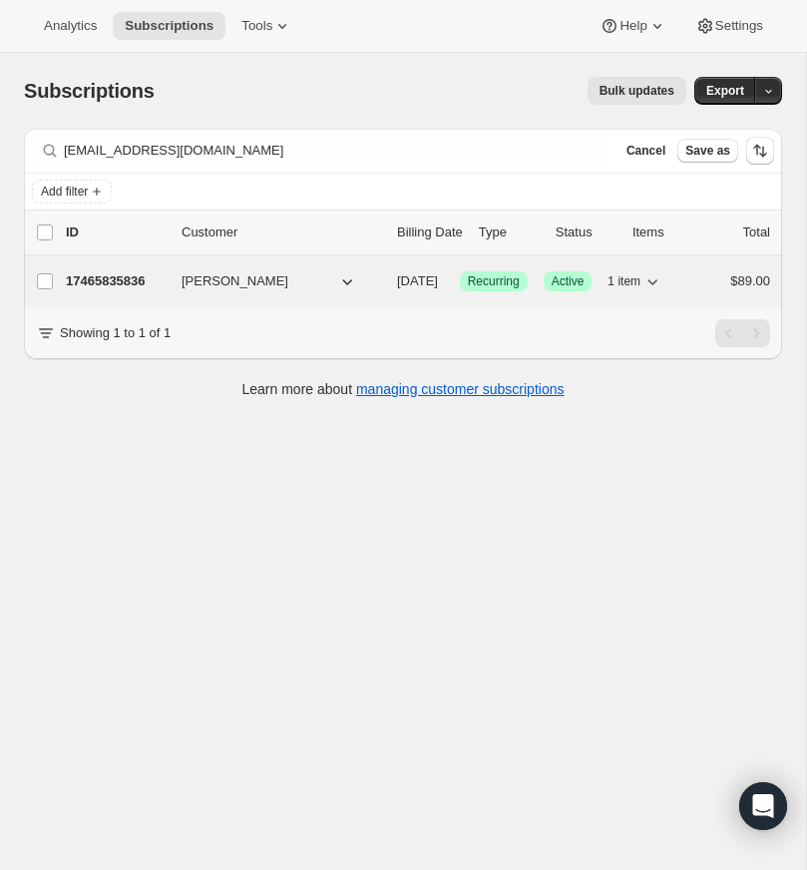
click at [118, 279] on p "17465835836" at bounding box center [116, 281] width 100 height 20
